Goal: Task Accomplishment & Management: Use online tool/utility

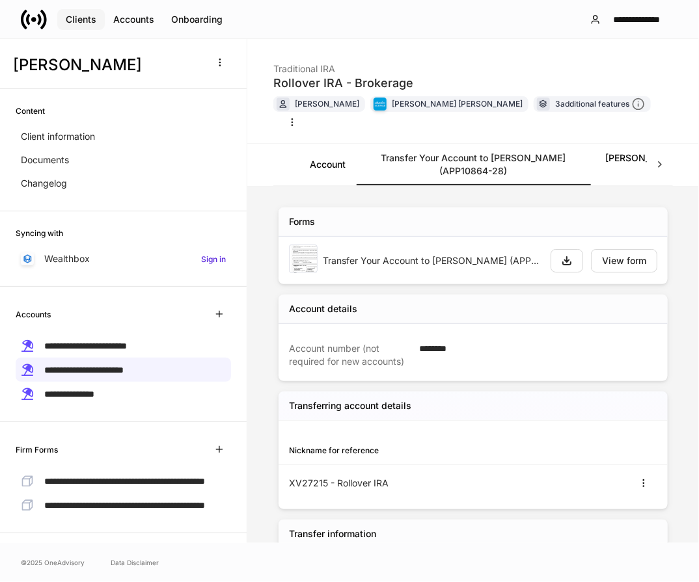
click at [79, 23] on div "Clients" at bounding box center [81, 19] width 31 height 9
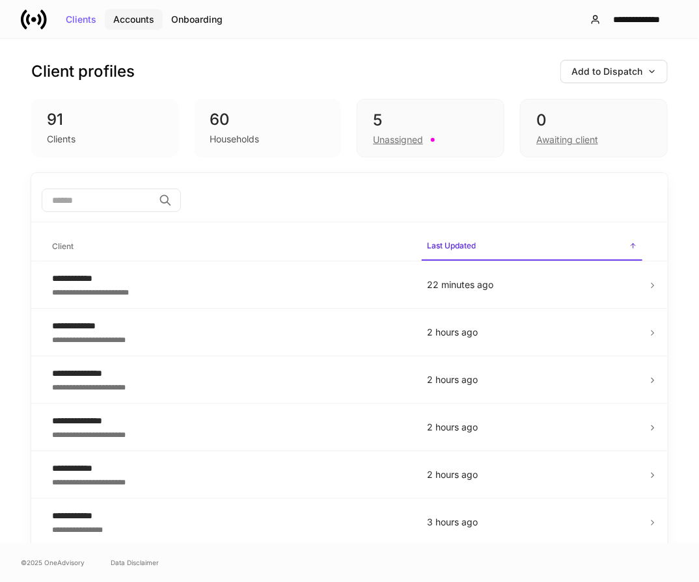
click at [140, 20] on div "Accounts" at bounding box center [133, 19] width 41 height 9
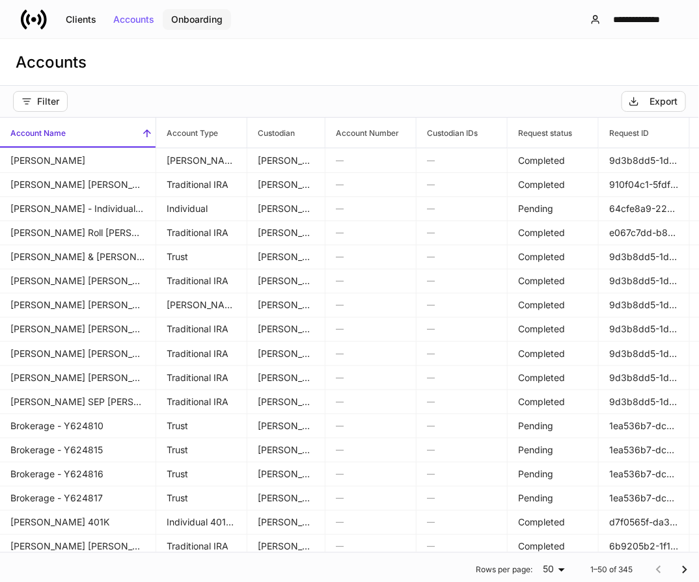
click at [192, 15] on div "Onboarding" at bounding box center [196, 19] width 51 height 9
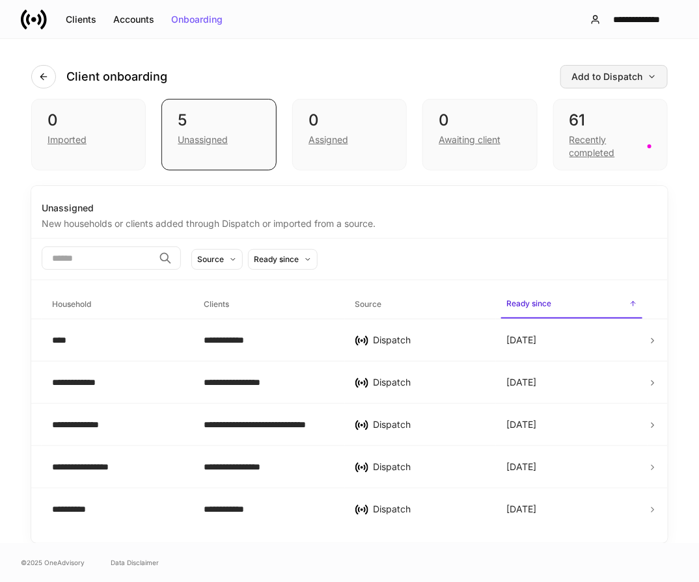
click at [590, 79] on div "Add to Dispatch" at bounding box center [613, 76] width 85 height 9
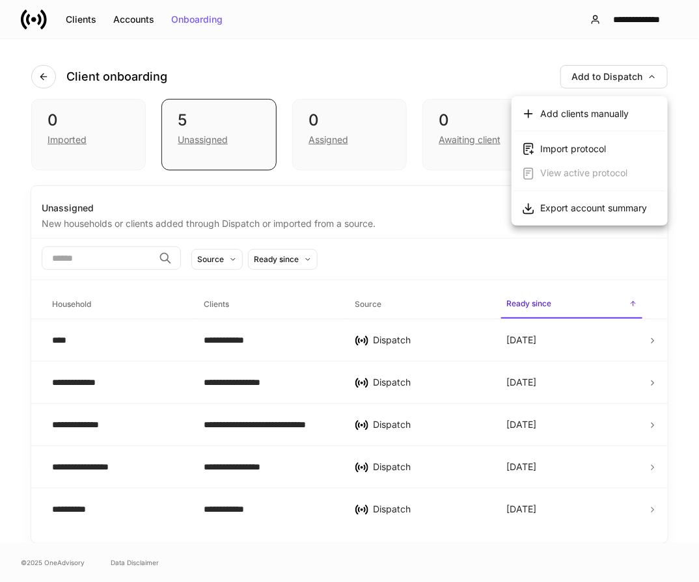
click at [475, 60] on div at bounding box center [349, 291] width 699 height 582
